Goal: Task Accomplishment & Management: Complete application form

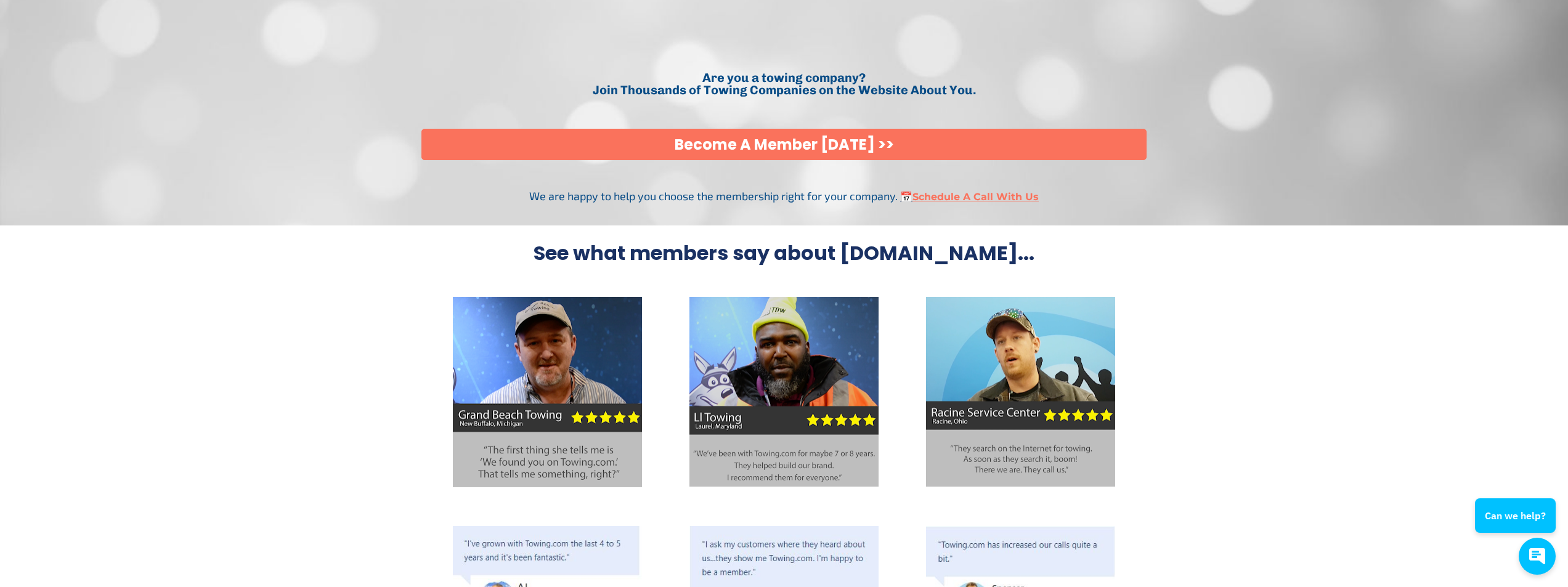
scroll to position [3019, 0]
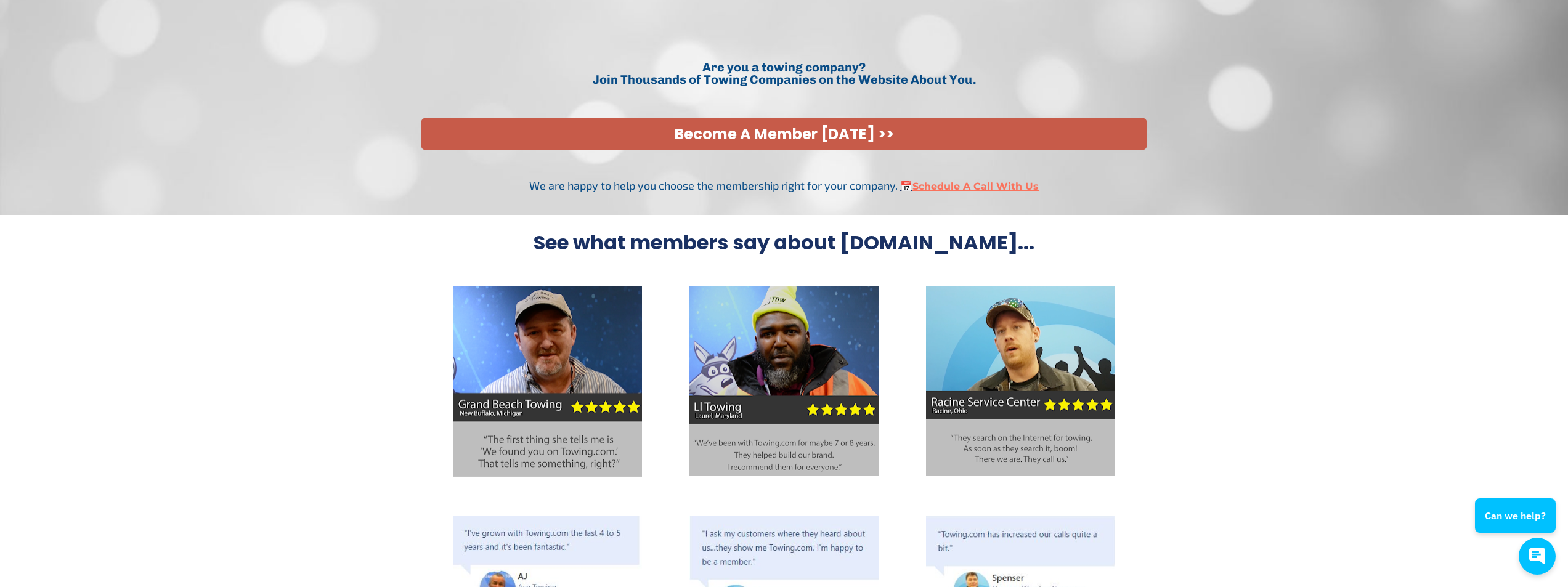
click at [795, 138] on link "Become A Member Today >>" at bounding box center [784, 134] width 726 height 31
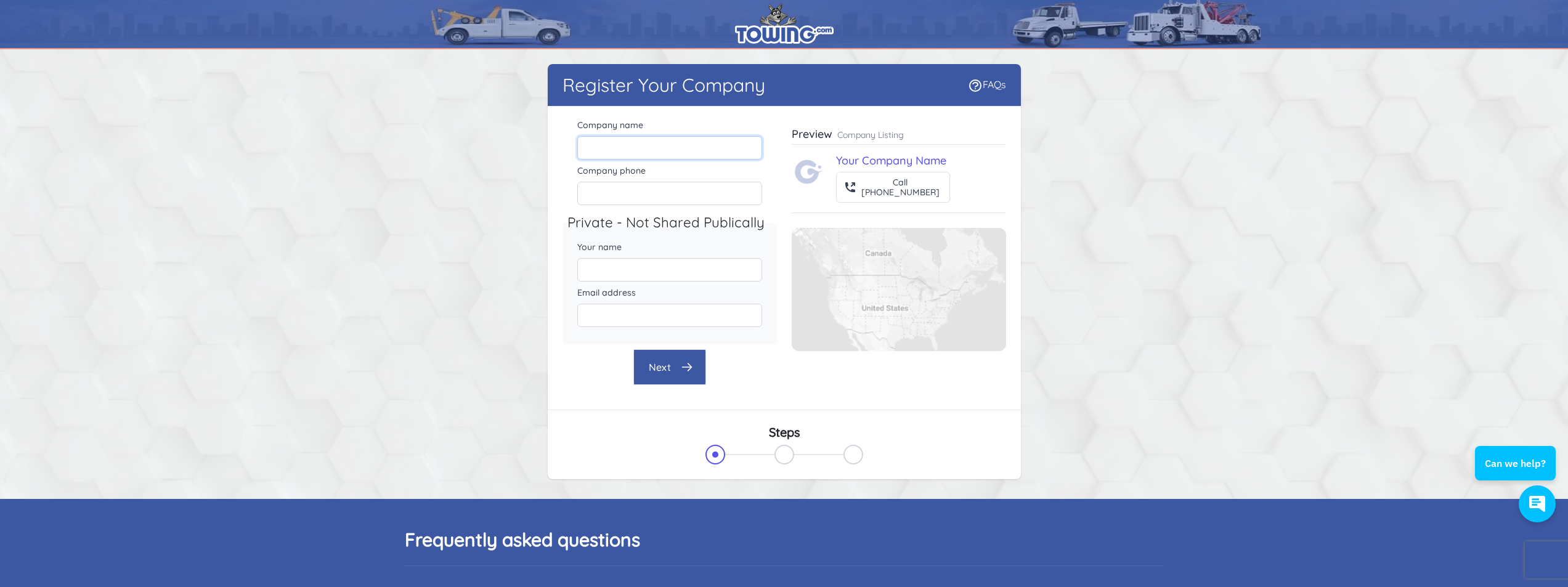
click at [635, 150] on input "Company name" at bounding box center [670, 148] width 185 height 24
type input "Champions Recovery & Investigations, LLC"
type input "5708775599"
type input "[PERSON_NAME]"
type input "[EMAIL_ADDRESS][DOMAIN_NAME]"
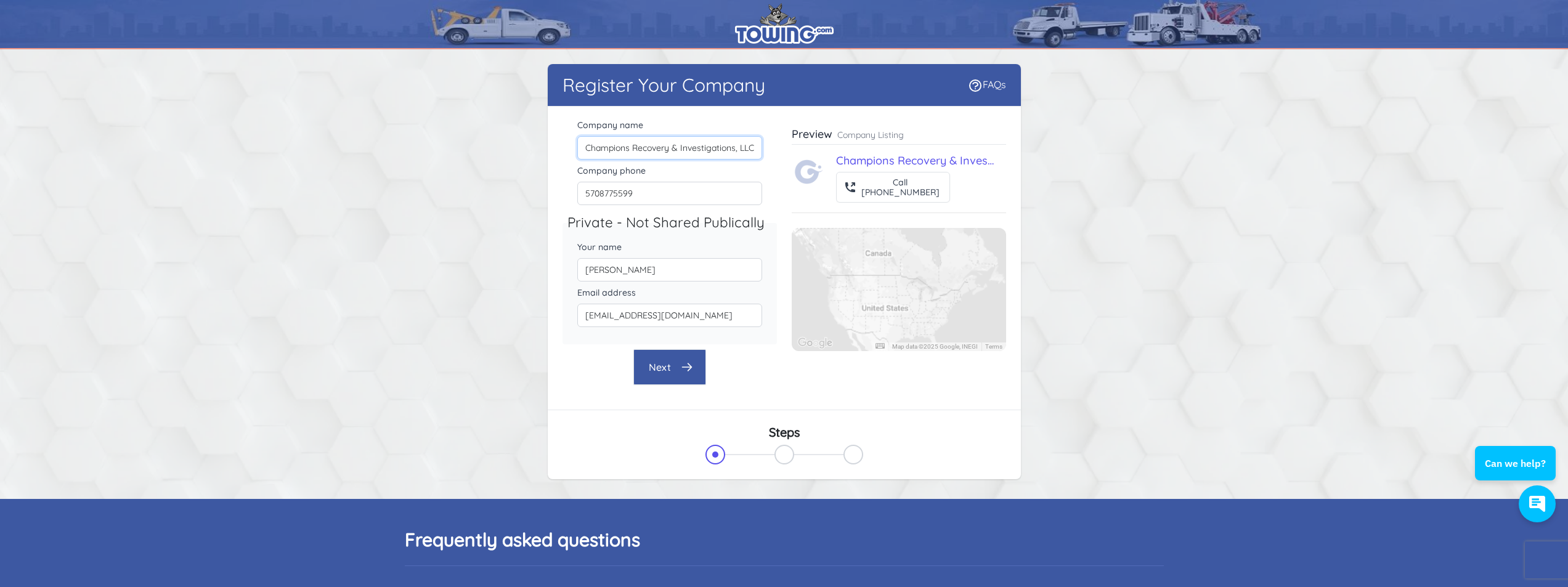
scroll to position [0, 1]
drag, startPoint x: 671, startPoint y: 151, endPoint x: 824, endPoint y: 156, distance: 153.1
click at [824, 156] on div "Company name Champions Recovery & Investigations, LLC Company phone [PHONE_NUMB…" at bounding box center [784, 251] width 443 height 269
type input "Champions Recovery"
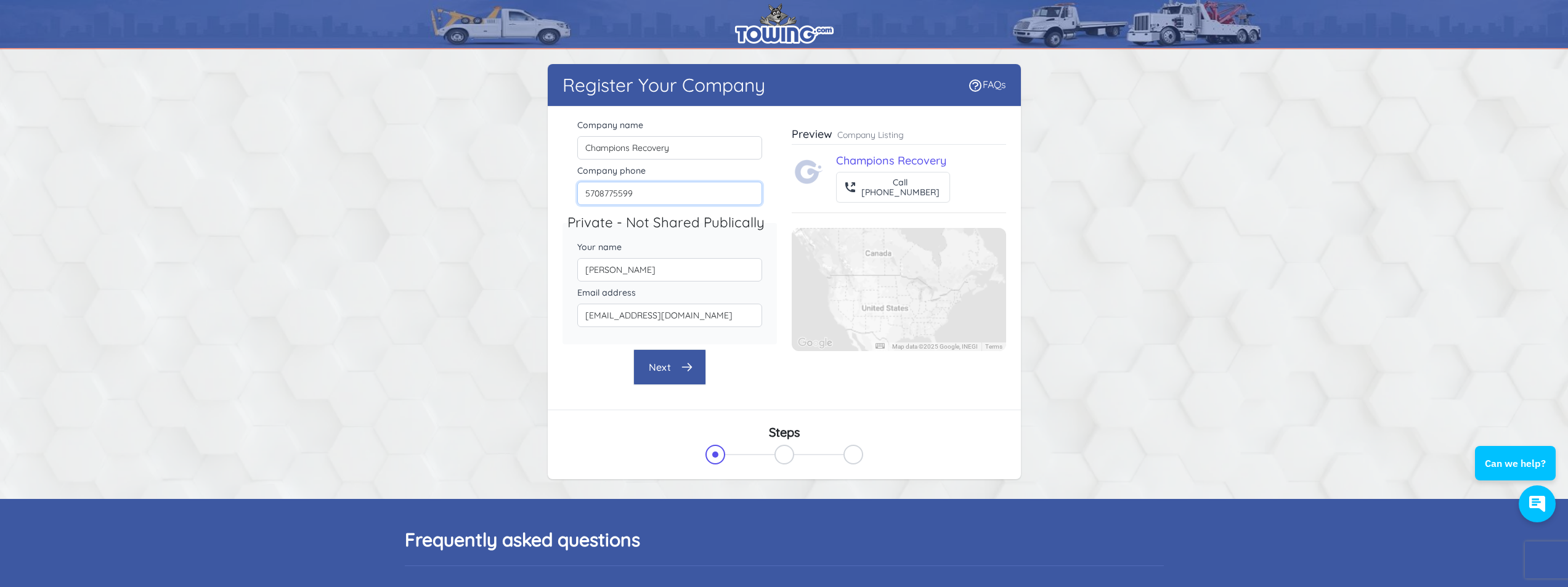
drag, startPoint x: 599, startPoint y: 199, endPoint x: 607, endPoint y: 198, distance: 8.1
click at [599, 199] on input "5708775599" at bounding box center [670, 193] width 185 height 24
drag, startPoint x: 633, startPoint y: 194, endPoint x: 599, endPoint y: 197, distance: 34.1
click at [599, 197] on input "5708775599" at bounding box center [670, 193] width 185 height 24
type input "[PHONE_NUMBER]"
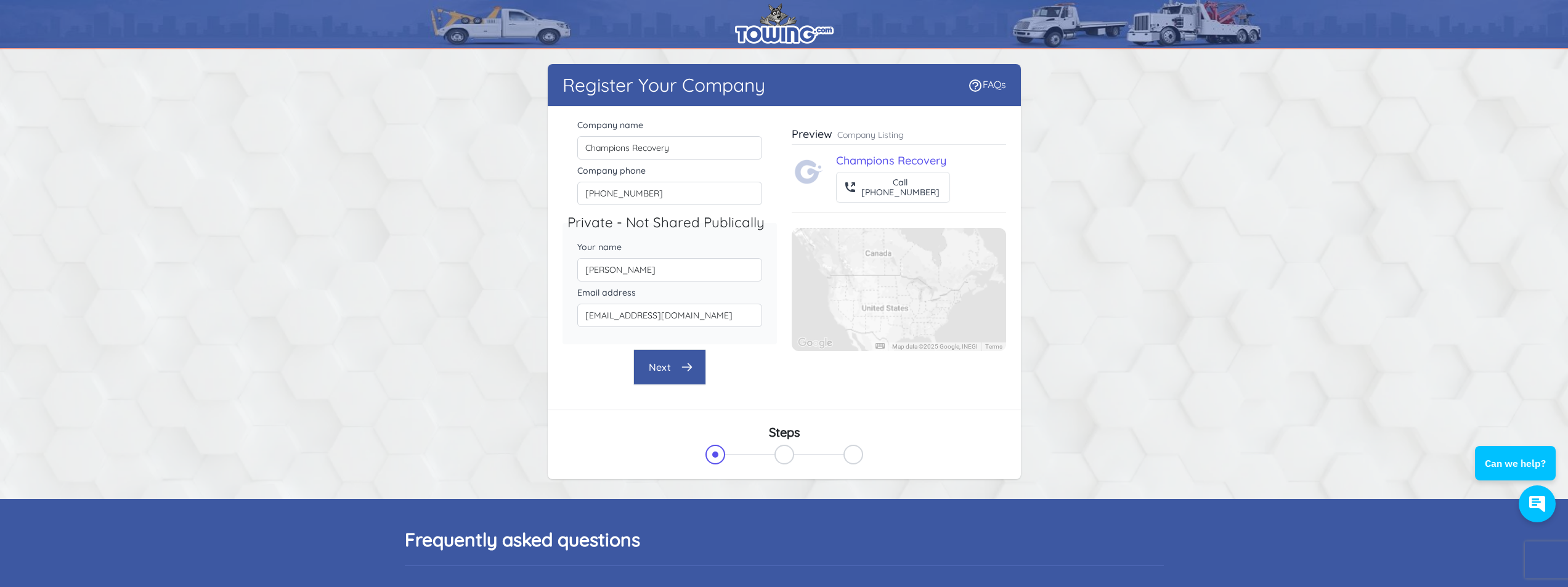
click at [682, 366] on icon "button" at bounding box center [686, 367] width 9 height 7
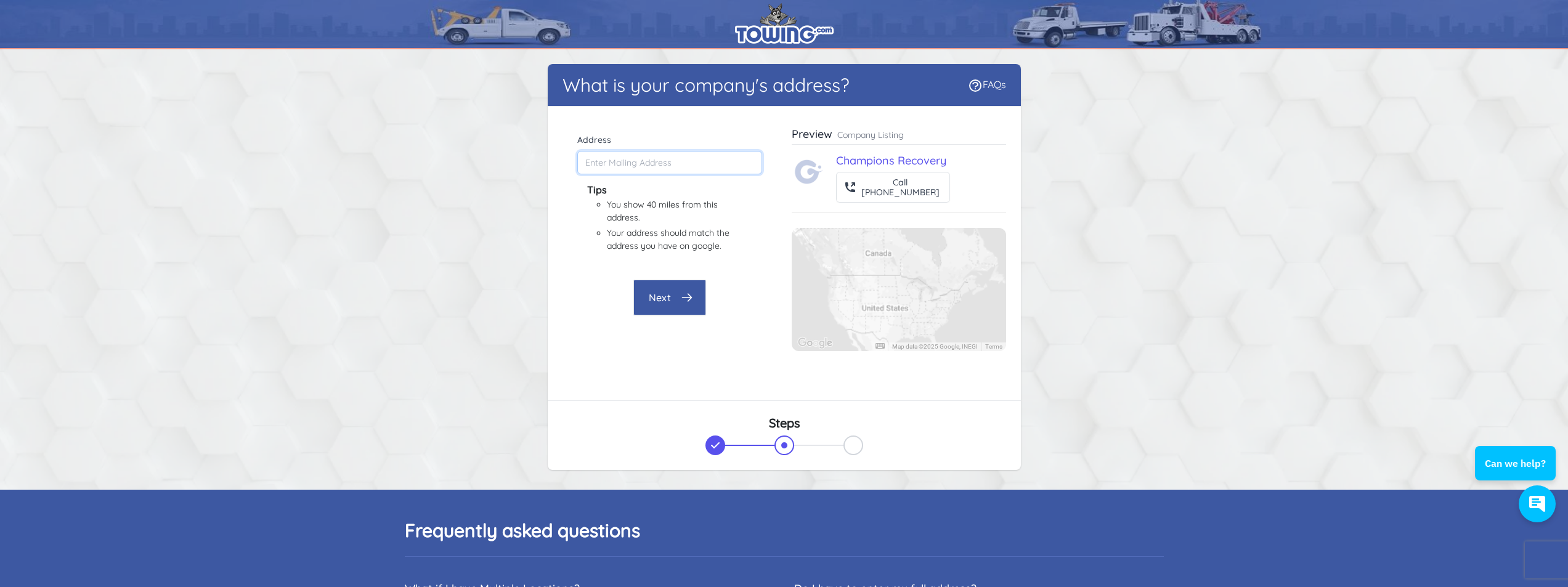
click at [643, 163] on input "Address" at bounding box center [670, 163] width 185 height 24
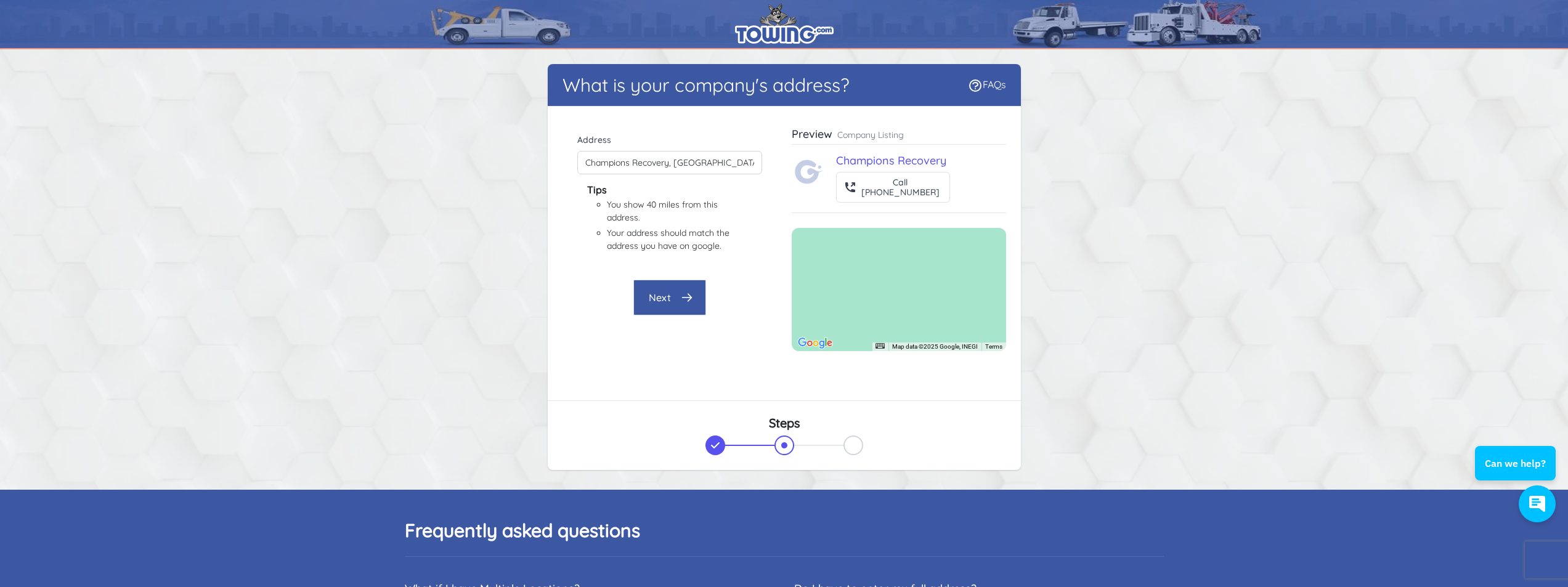
type input "[STREET_ADDRESS][PERSON_NAME]"
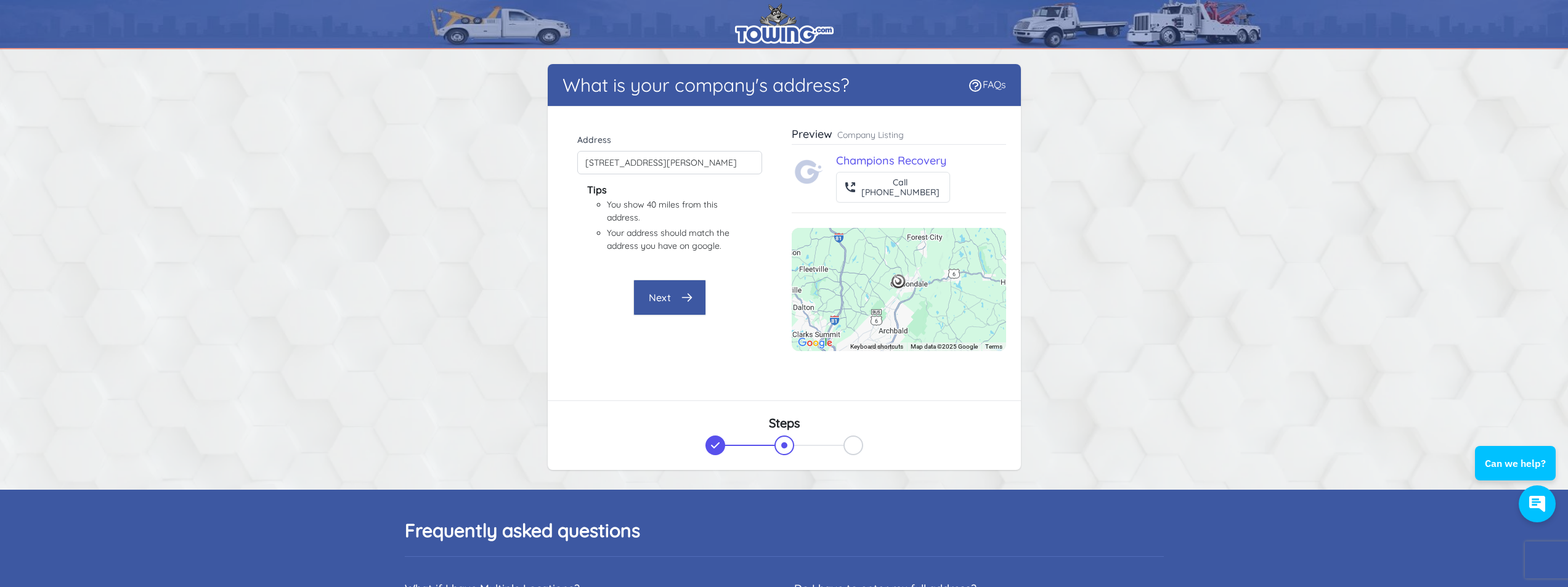
click at [671, 302] on button "Next" at bounding box center [670, 297] width 73 height 36
